Goal: Communication & Community: Answer question/provide support

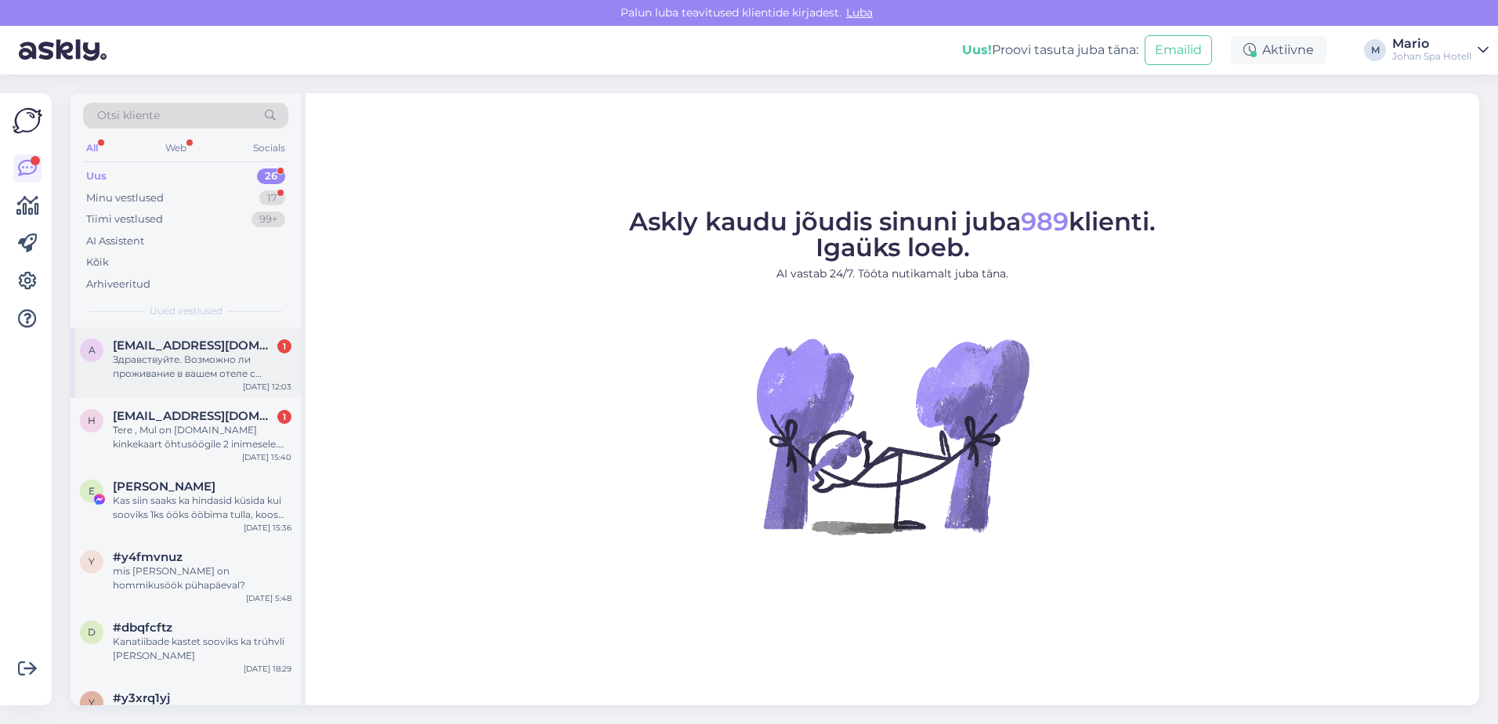
click at [179, 359] on div "Здравствуйте. Возможно ли проживание в вашем отеле с собакой?" at bounding box center [202, 367] width 179 height 28
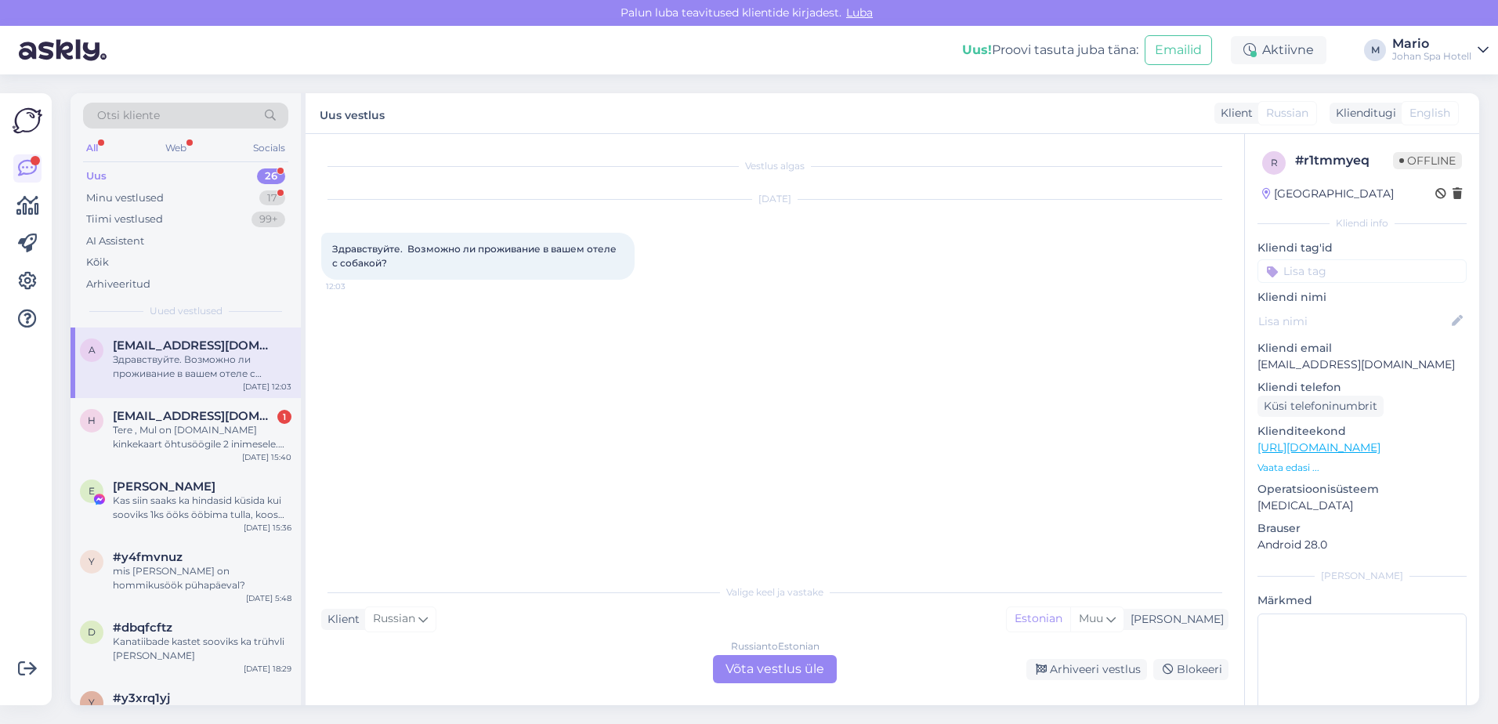
click at [762, 669] on div "Russian to Estonian Võta vestlus üle" at bounding box center [775, 669] width 124 height 28
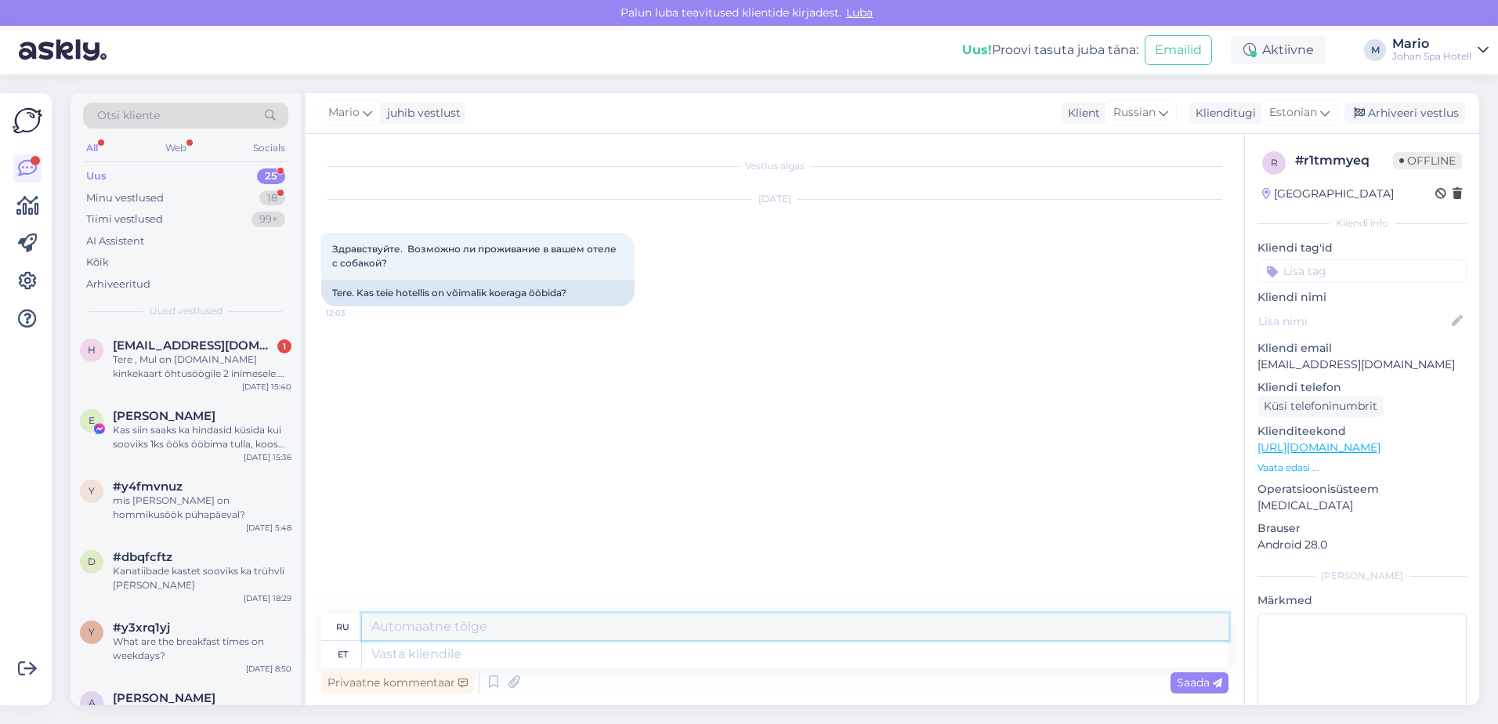
click at [391, 626] on textarea at bounding box center [795, 626] width 867 height 27
type textarea "t"
type textarea "Tere, jah ikka on võimalik, lisandub tasu 15 euri öö kohta."
drag, startPoint x: 756, startPoint y: 548, endPoint x: 567, endPoint y: 672, distance: 226.2
click at [751, 554] on div "Vestlus algas [DATE] Здравствуйте. Возможно ли проживание в вашем отеле с собак…" at bounding box center [781, 375] width 921 height 450
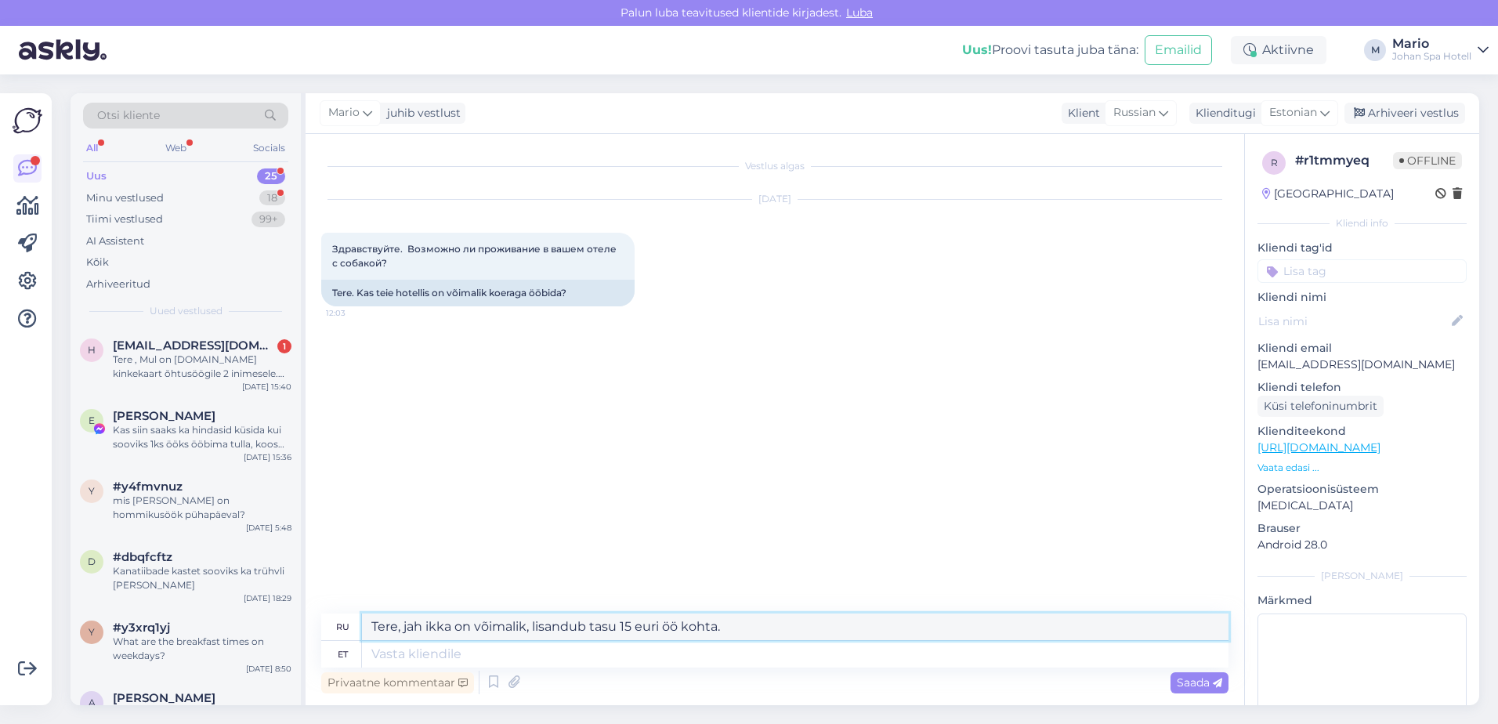
drag, startPoint x: 368, startPoint y: 624, endPoint x: 729, endPoint y: 631, distance: 360.5
click at [729, 631] on textarea "Tere, jah ikka on võimalik, lisandub tasu 15 euri öö kohta." at bounding box center [795, 626] width 867 height 27
click at [392, 657] on textarea at bounding box center [795, 654] width 867 height 27
paste textarea "Tere, jah ikka on võimalik, lisandub tasu 15 euri öö kohta."
type textarea "Tere, jah ikka on võimalik, lisandub tasu 15 euri öö kohta."
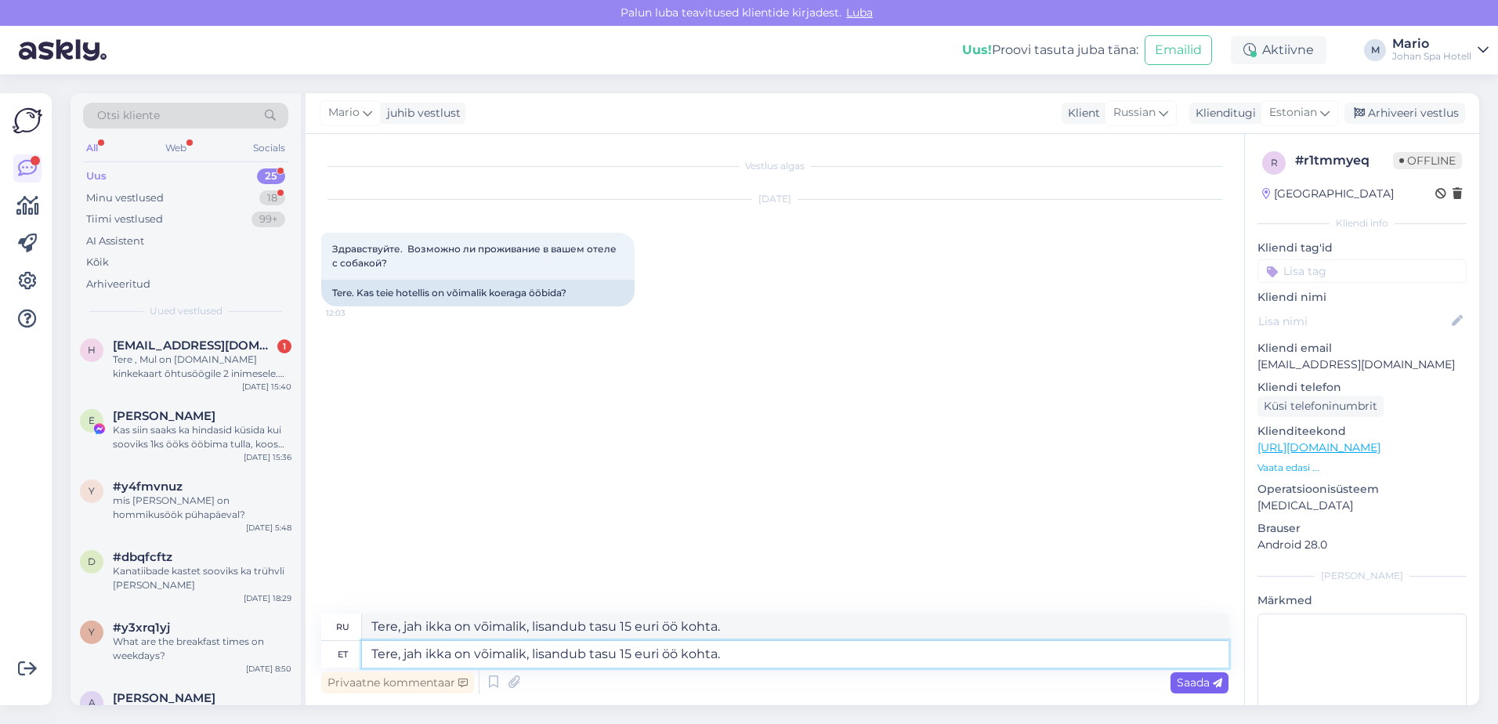
type textarea "Здравствуйте, да, это все еще возможно, за дополнительную плату в размере 15 ев…"
type textarea "Tere, jah ikka on võimalik, lisandub tasu 15 euri öö kohta."
click at [1196, 675] on span "Saada" at bounding box center [1199, 682] width 45 height 14
